Goal: Information Seeking & Learning: Learn about a topic

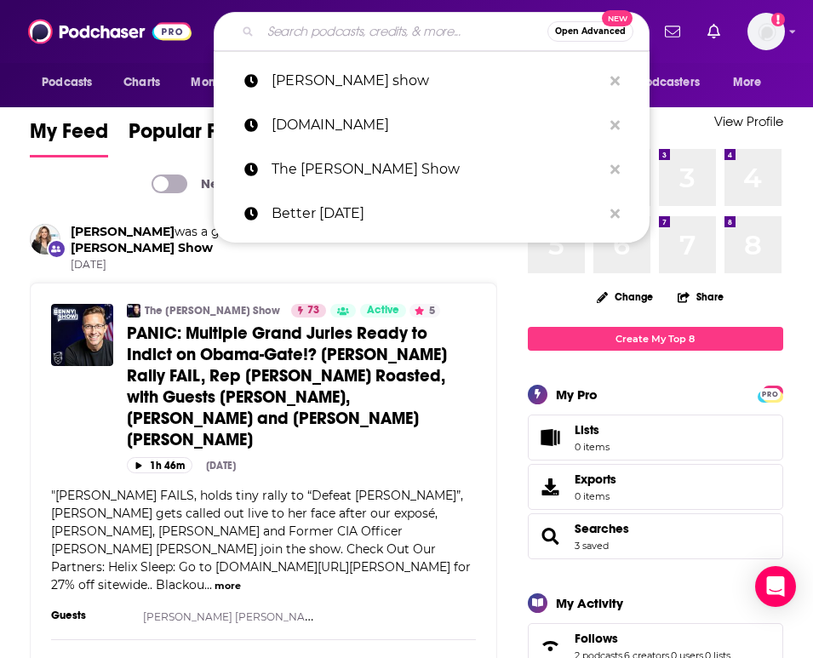
click at [287, 43] on input "Search podcasts, credits, & more..." at bounding box center [404, 31] width 287 height 27
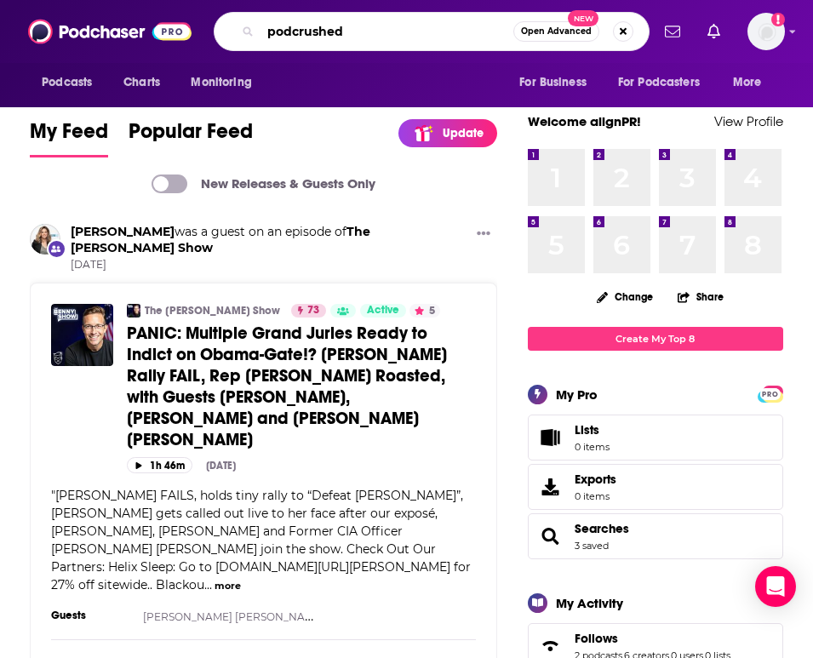
type input "podcrushed"
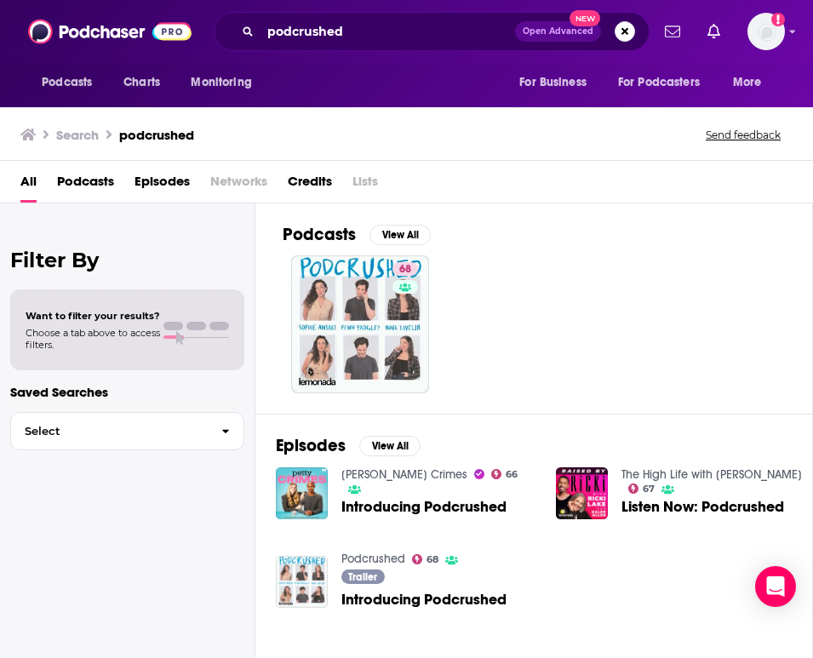
click at [372, 146] on div "Search podcrushed Send feedback" at bounding box center [406, 131] width 813 height 59
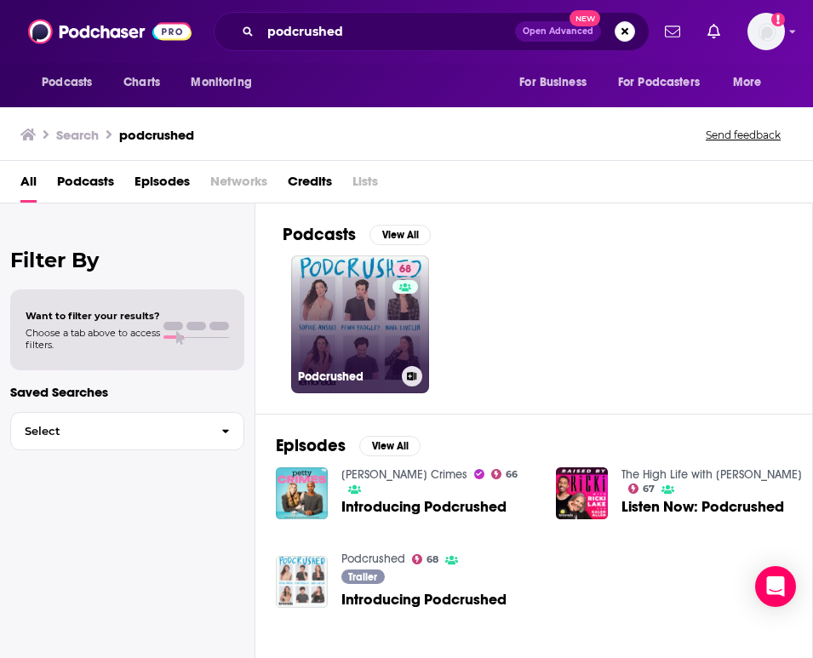
click at [346, 304] on link "68 Podcrushed" at bounding box center [360, 324] width 138 height 138
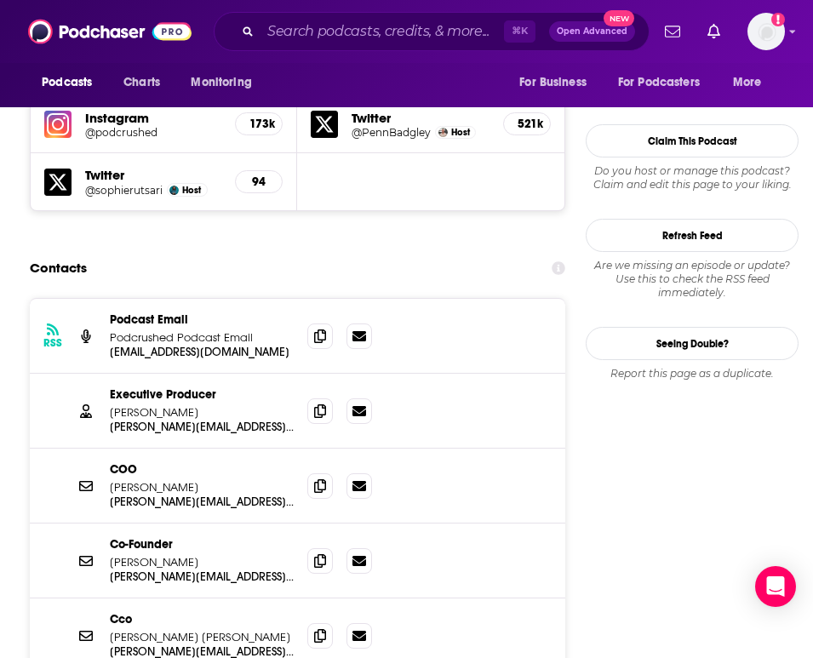
scroll to position [1607, 0]
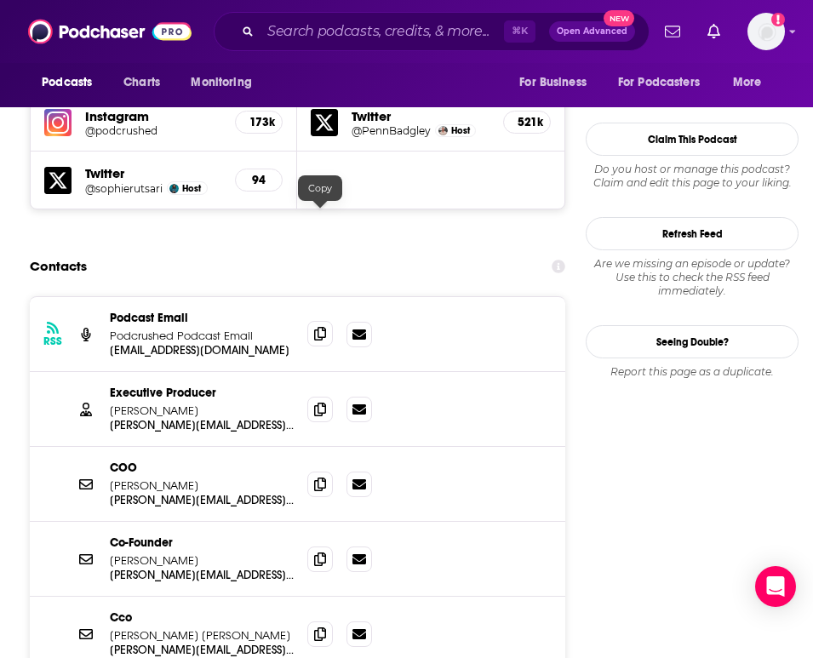
click at [325, 327] on icon at bounding box center [320, 334] width 12 height 14
click at [323, 402] on icon at bounding box center [320, 409] width 12 height 14
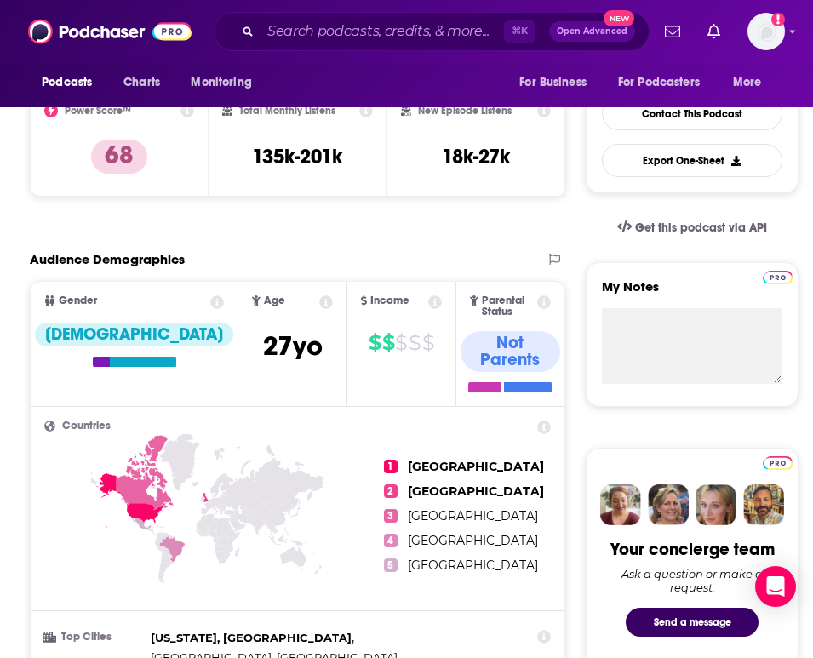
scroll to position [117, 0]
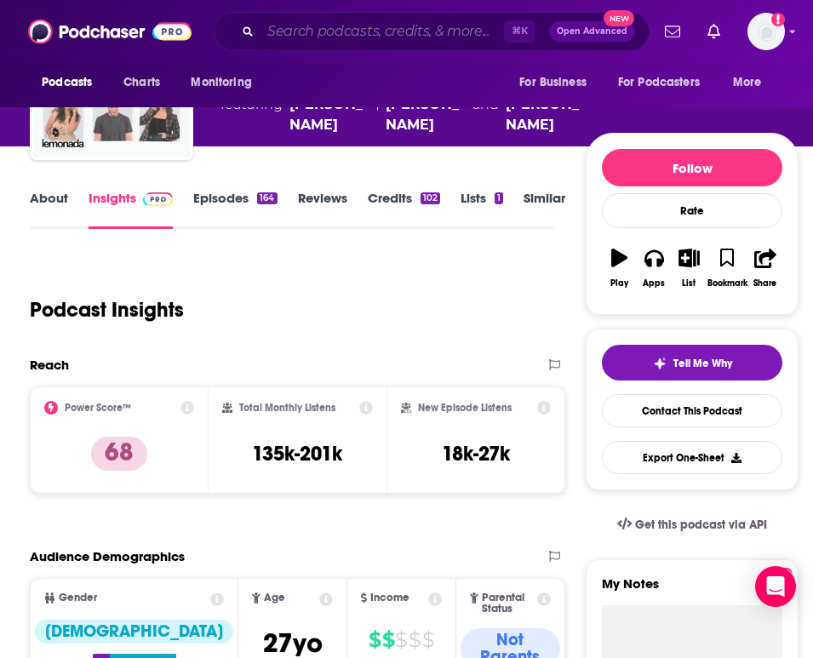
click at [308, 33] on input "Search podcasts, credits, & more..." at bounding box center [383, 31] width 244 height 27
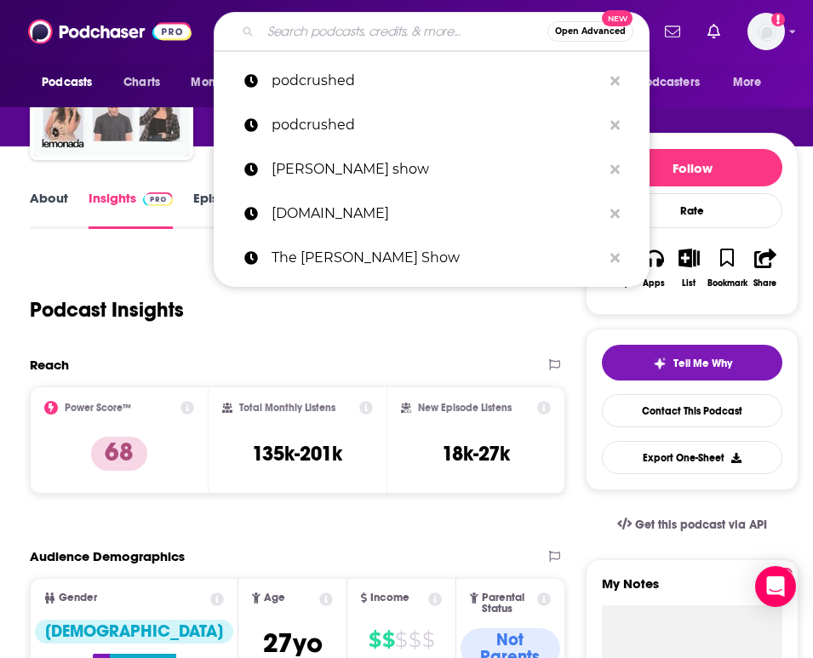
type input "a"
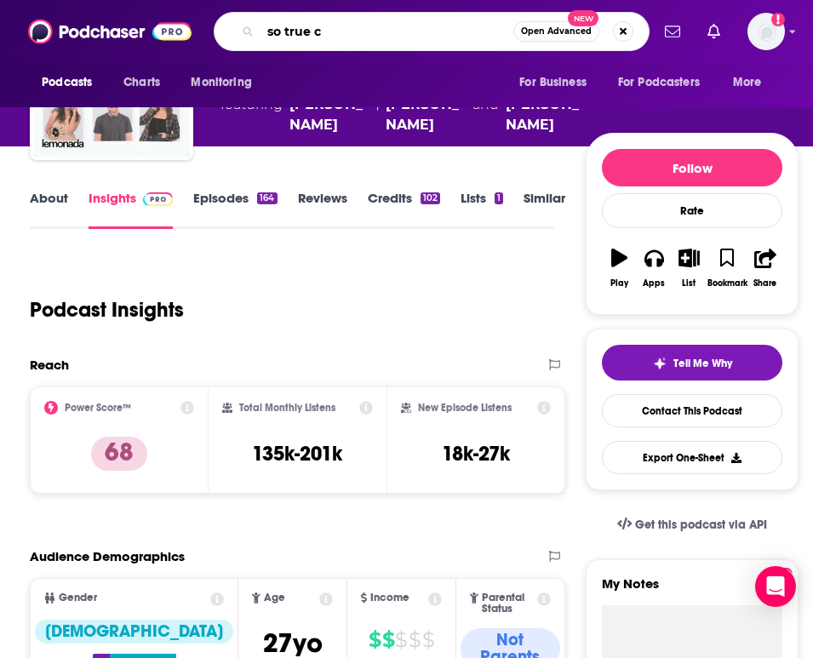
type input "so true"
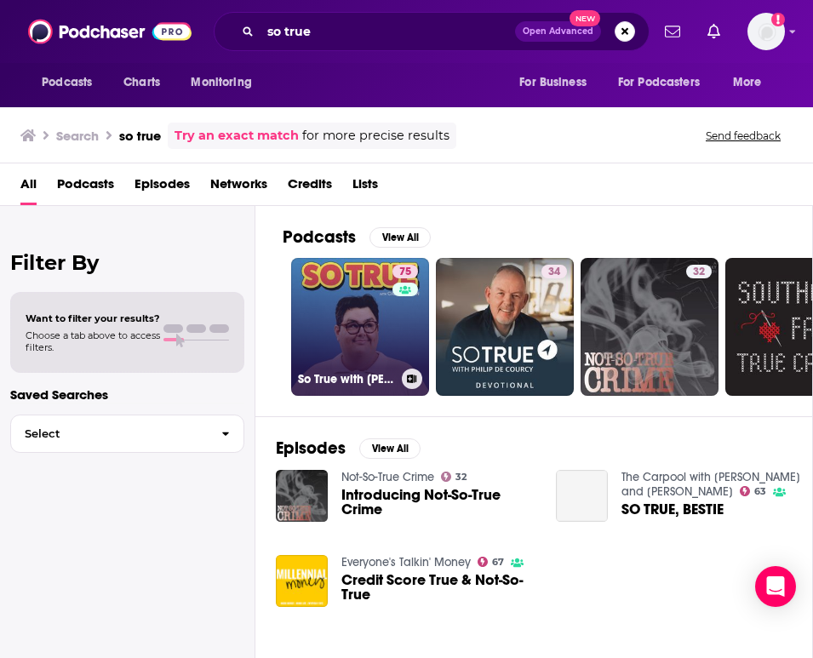
click at [353, 319] on link "75 So True with [PERSON_NAME]" at bounding box center [360, 327] width 138 height 138
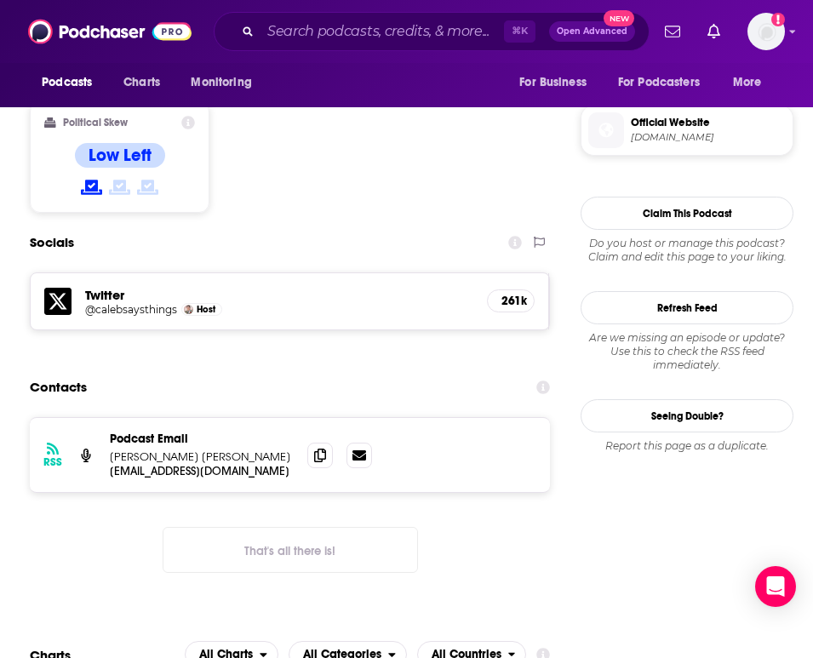
scroll to position [1384, 0]
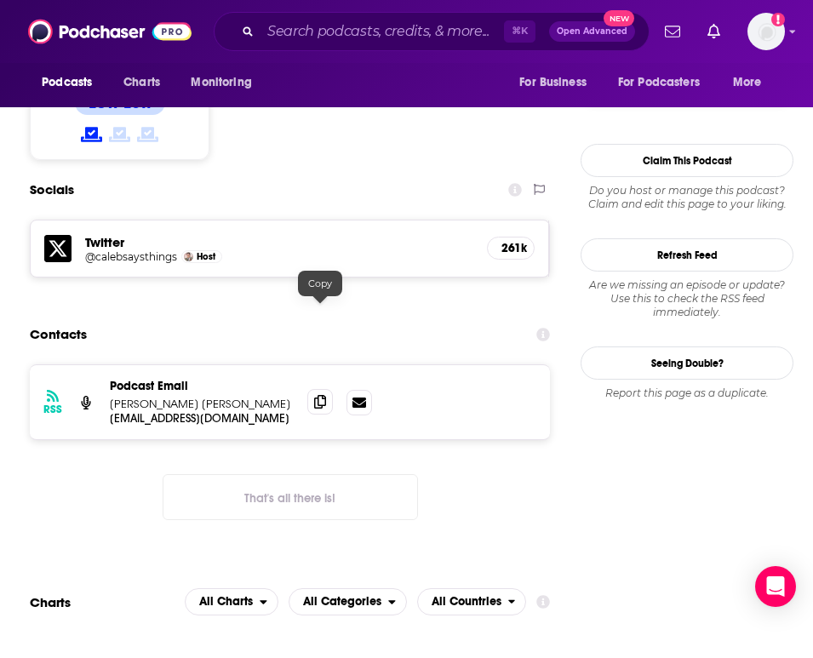
click at [319, 395] on icon at bounding box center [320, 402] width 12 height 14
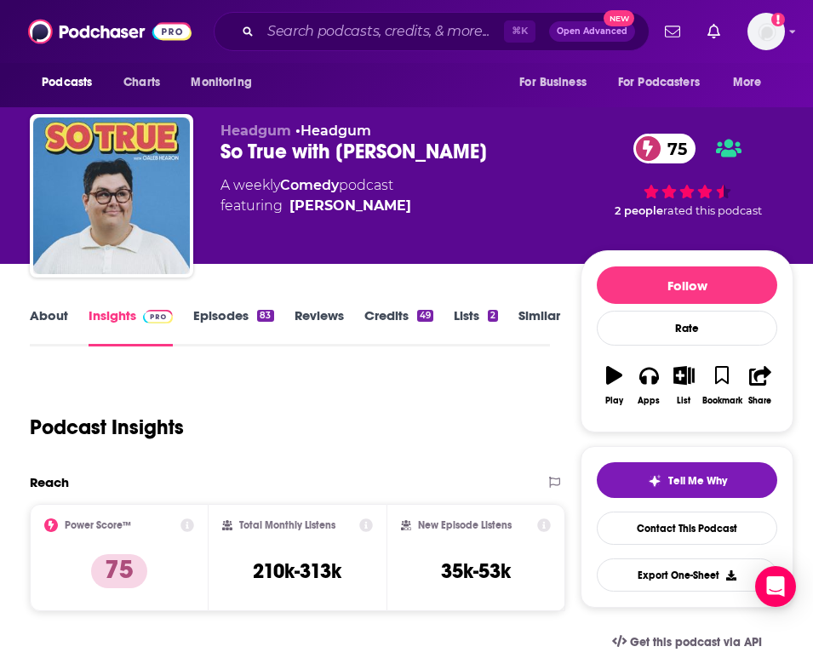
scroll to position [2, 0]
